Goal: Task Accomplishment & Management: Manage account settings

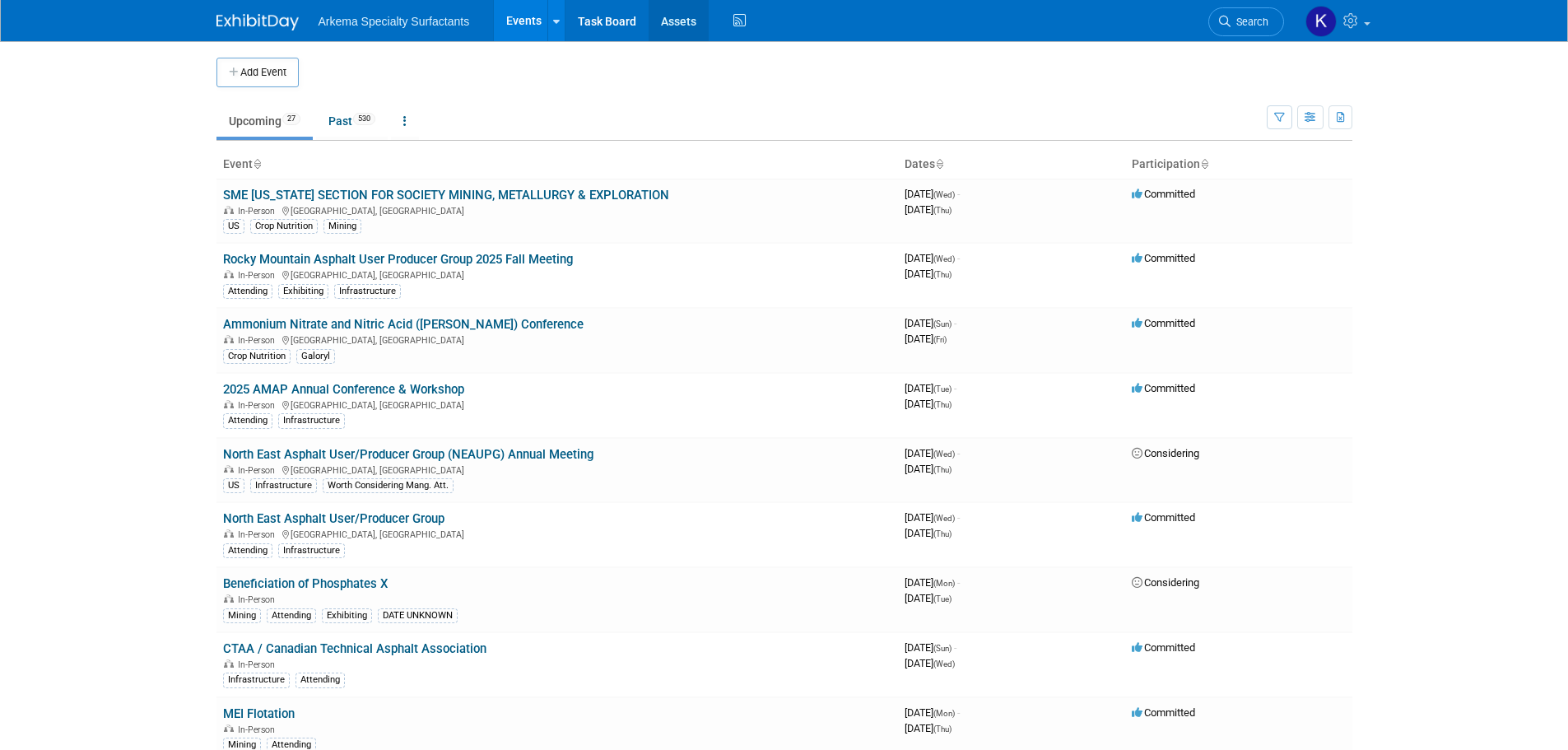
click at [693, 21] on link "Assets" at bounding box center [678, 21] width 60 height 41
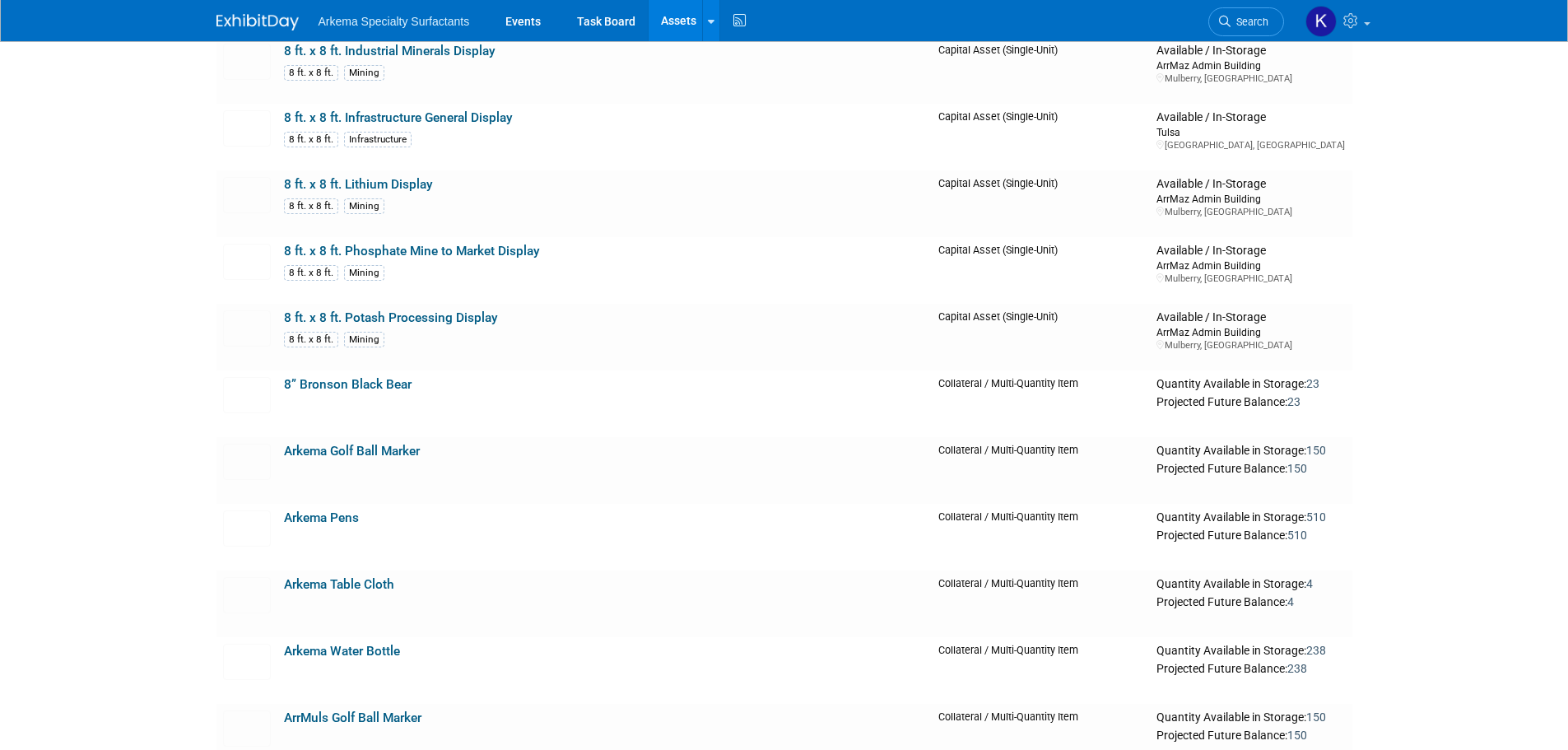
scroll to position [741, 0]
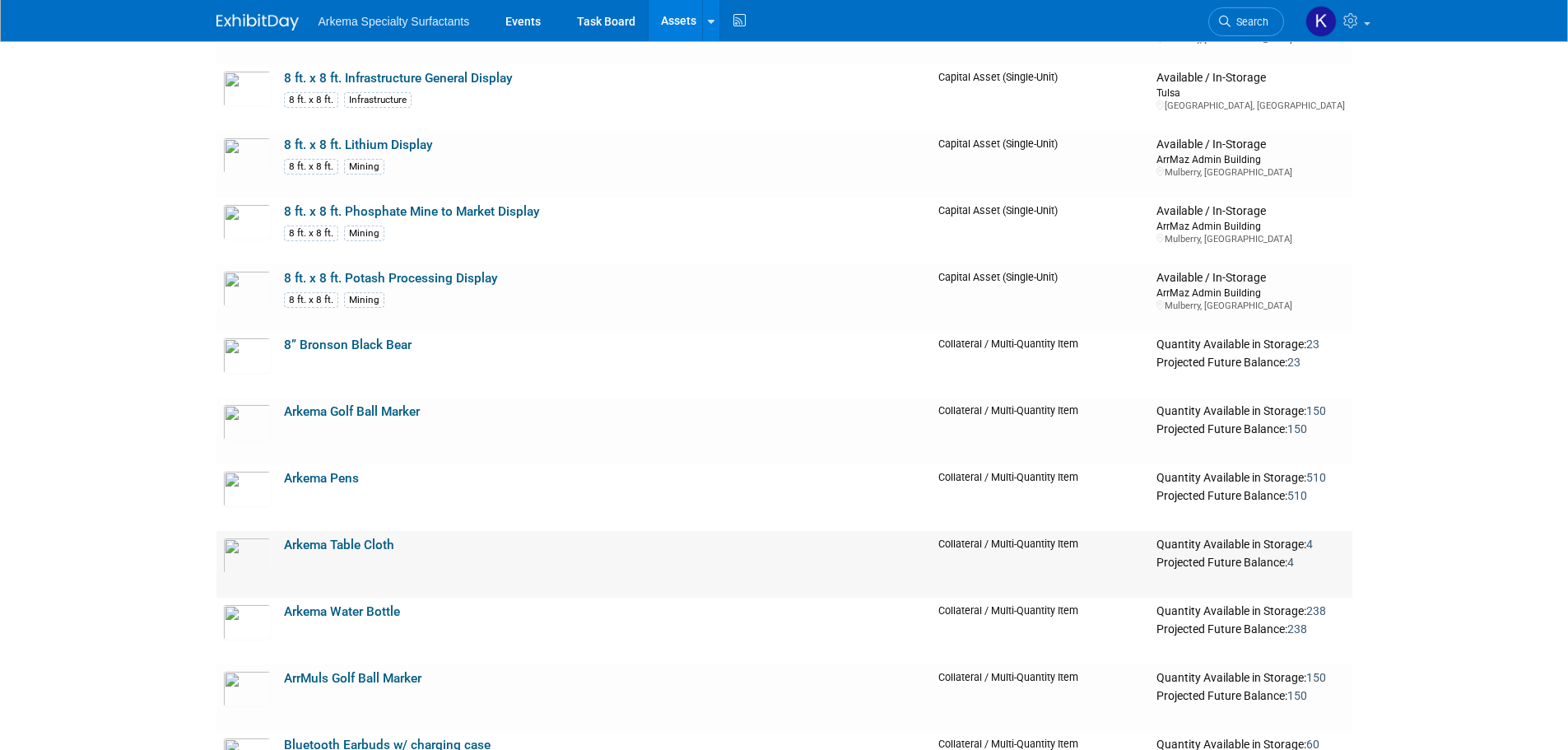
click at [353, 543] on link "Arkema Table Cloth" at bounding box center [339, 544] width 111 height 15
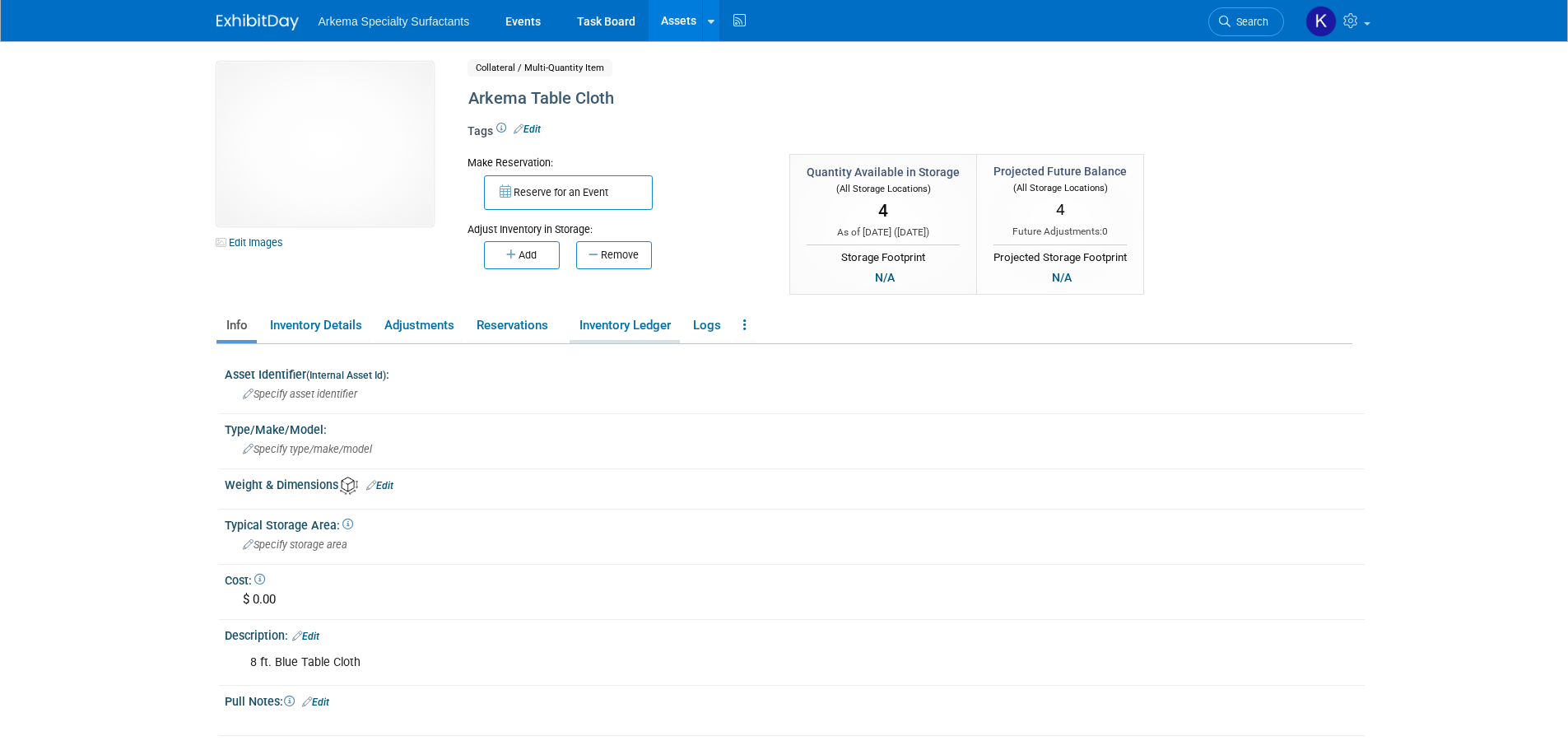
click at [623, 324] on link "Inventory Ledger" at bounding box center [624, 325] width 111 height 28
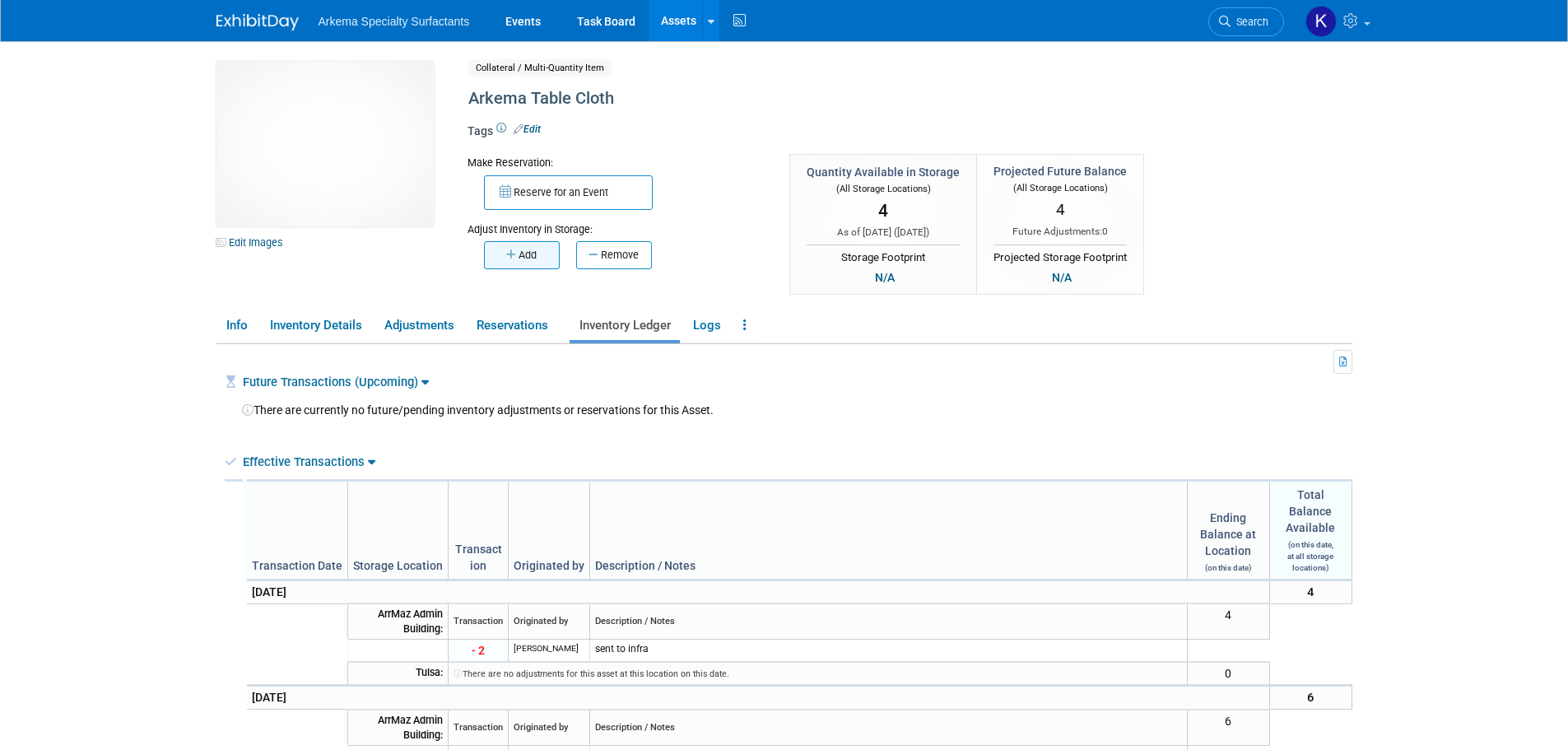
click at [521, 249] on button "Add" at bounding box center [522, 255] width 75 height 28
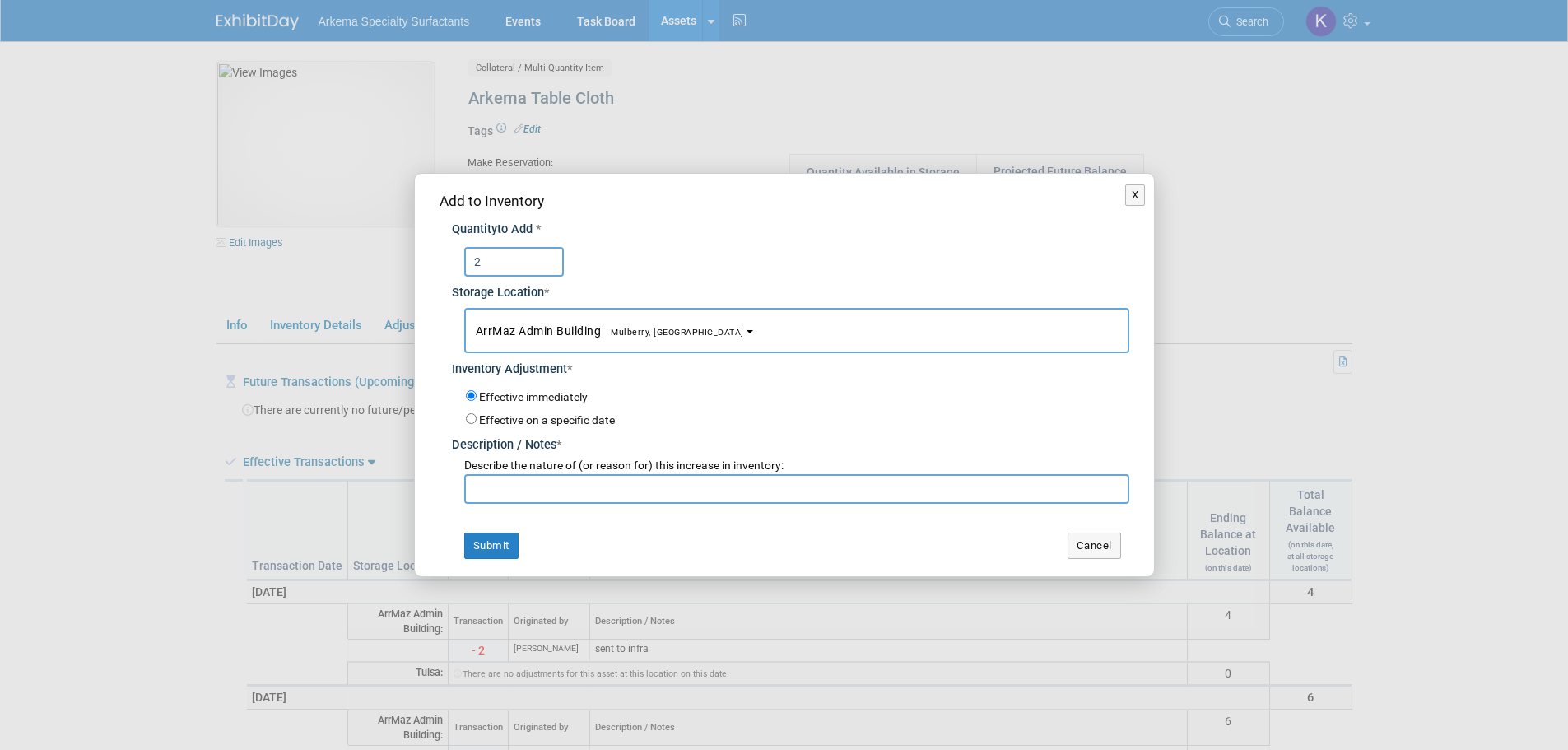
type input "2"
click at [620, 494] on input "text" at bounding box center [797, 490] width 666 height 29
type input "total table clothes as of 10/6/25"
click at [489, 541] on button "Submit" at bounding box center [491, 545] width 55 height 26
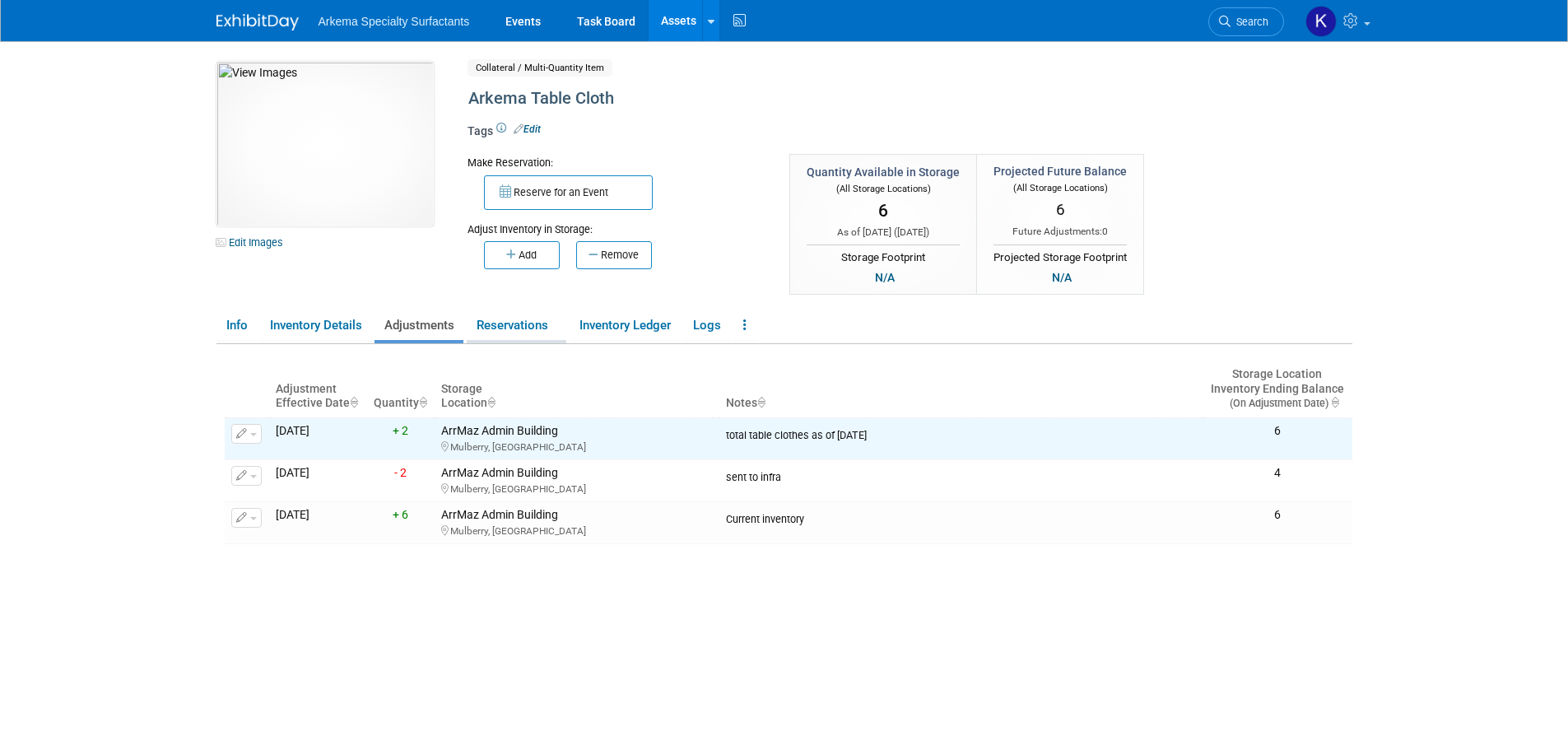
click at [546, 326] on link "Reservations" at bounding box center [517, 325] width 100 height 28
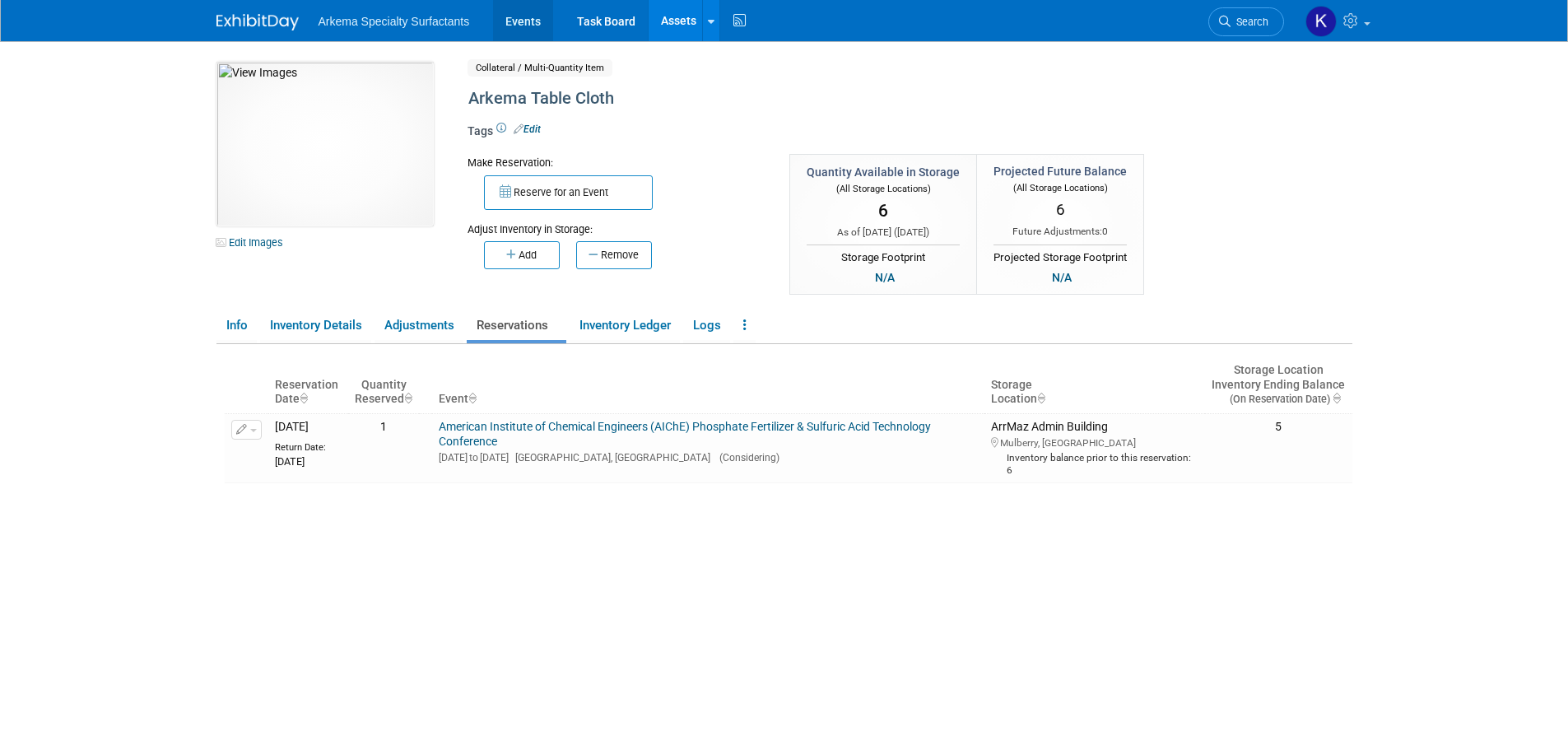
click at [517, 17] on link "Events" at bounding box center [523, 21] width 60 height 41
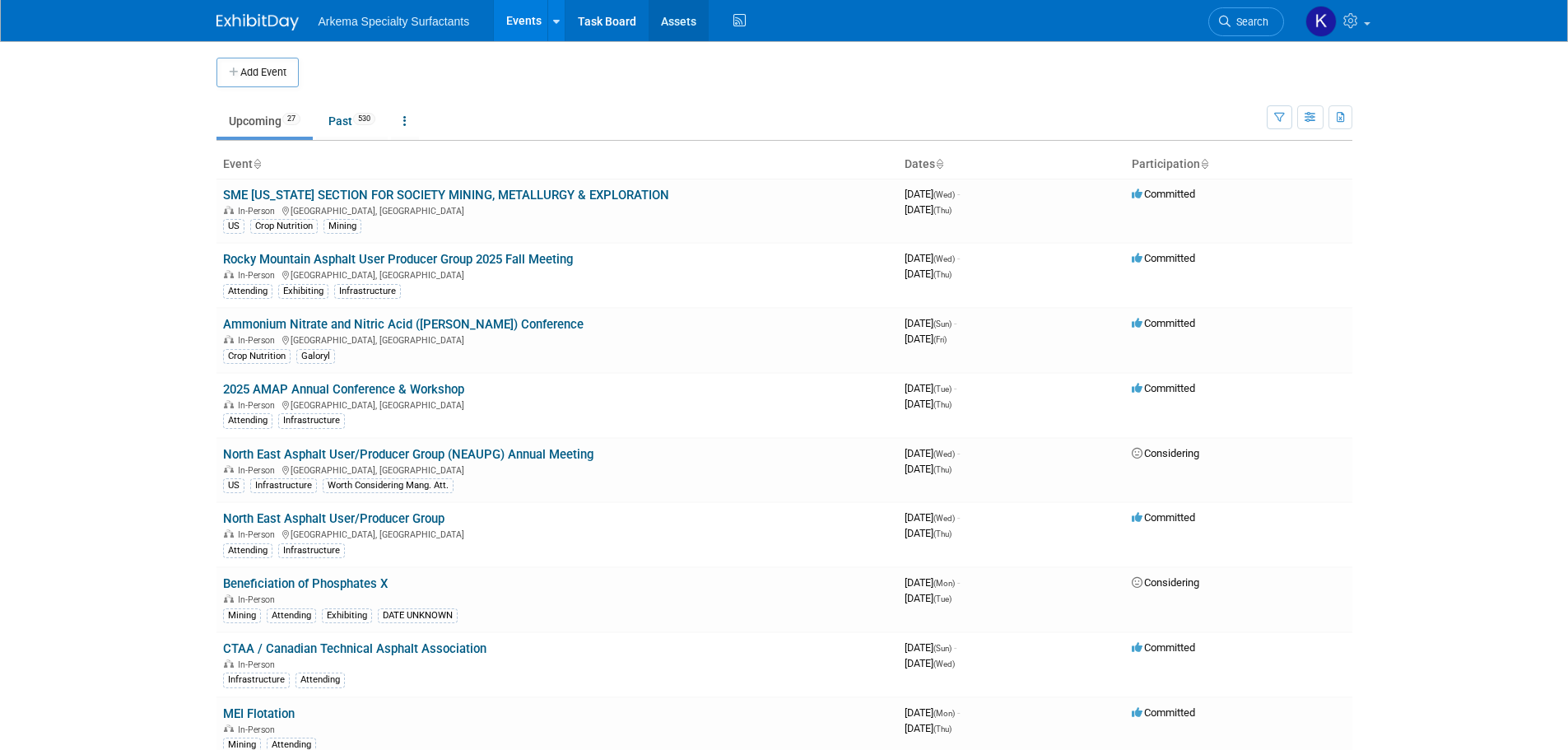
click at [666, 9] on link "Assets" at bounding box center [678, 21] width 60 height 41
